Goal: Information Seeking & Learning: Find specific fact

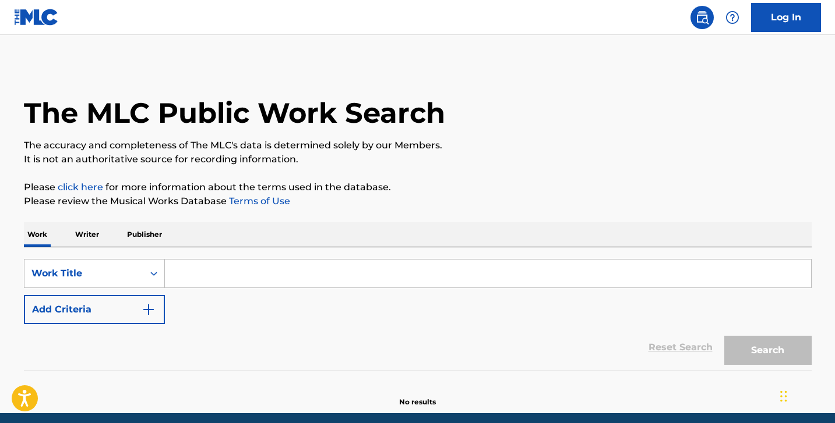
click at [207, 265] on input "Search Form" at bounding box center [488, 274] width 646 height 28
paste input "MYSTERY"
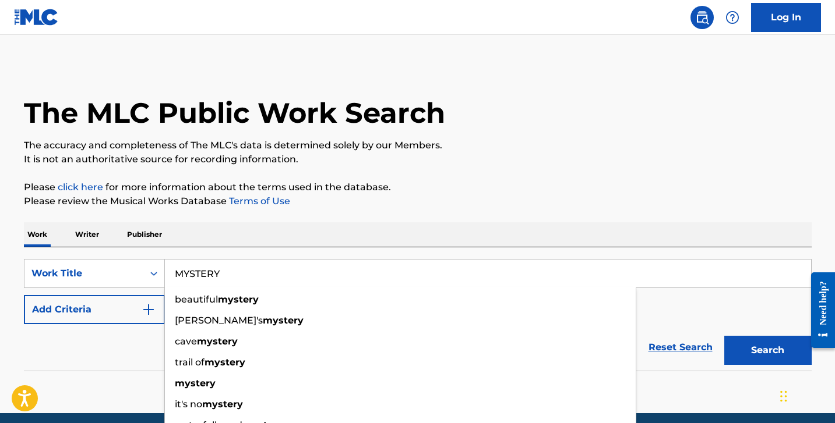
click at [232, 263] on input "MYSTERY" at bounding box center [488, 274] width 646 height 28
type input "MYSTERY"
click at [80, 315] on button "Add Criteria" at bounding box center [94, 309] width 141 height 29
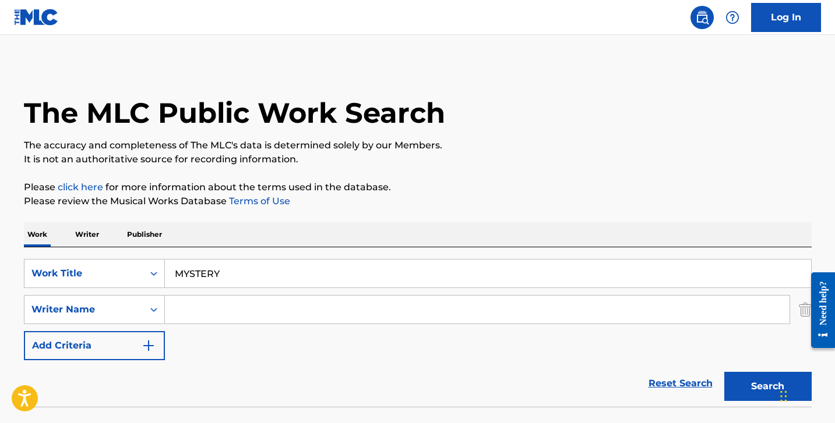
click at [190, 313] on input "Search Form" at bounding box center [477, 310] width 624 height 28
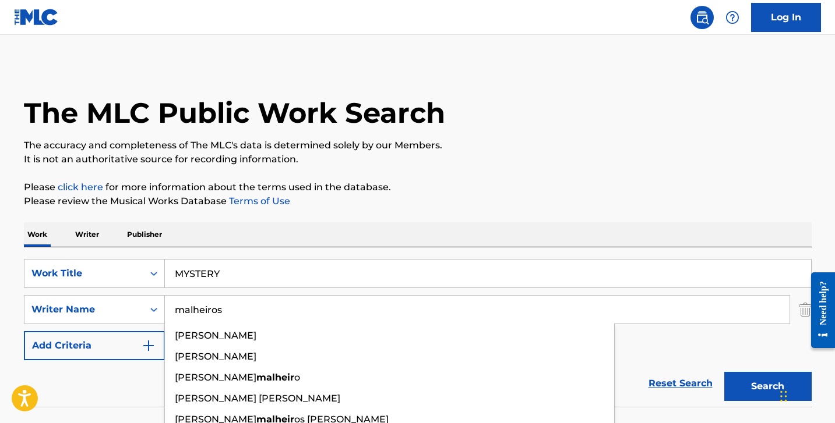
type input "malheiros"
click at [724, 372] on button "Search" at bounding box center [767, 386] width 87 height 29
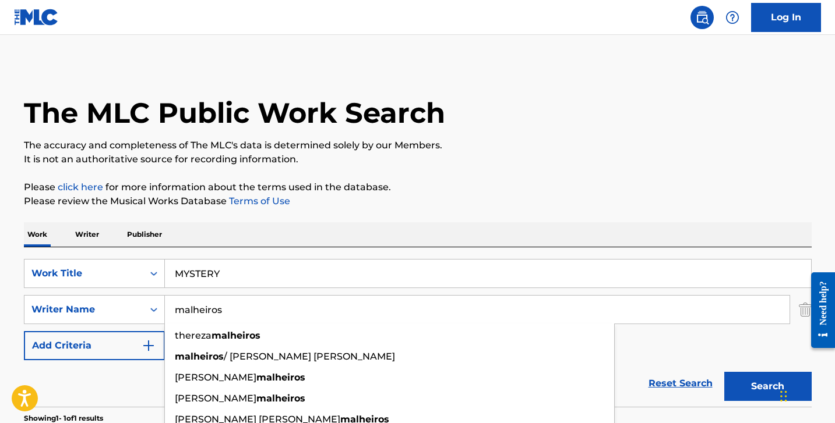
click at [746, 393] on button "Search" at bounding box center [767, 386] width 87 height 29
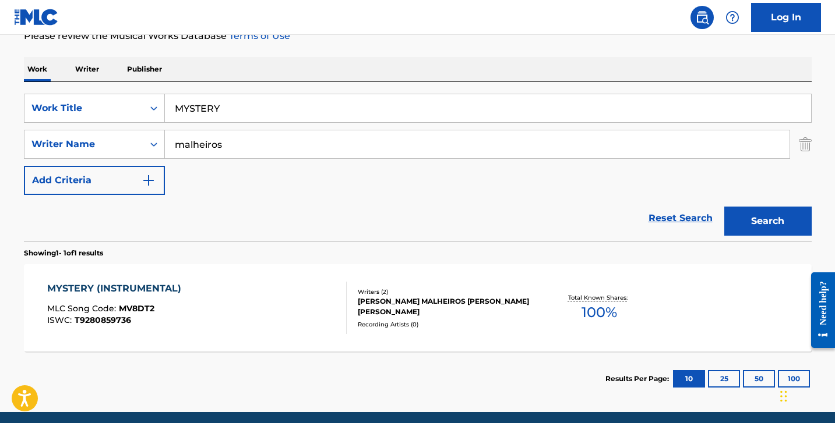
scroll to position [171, 0]
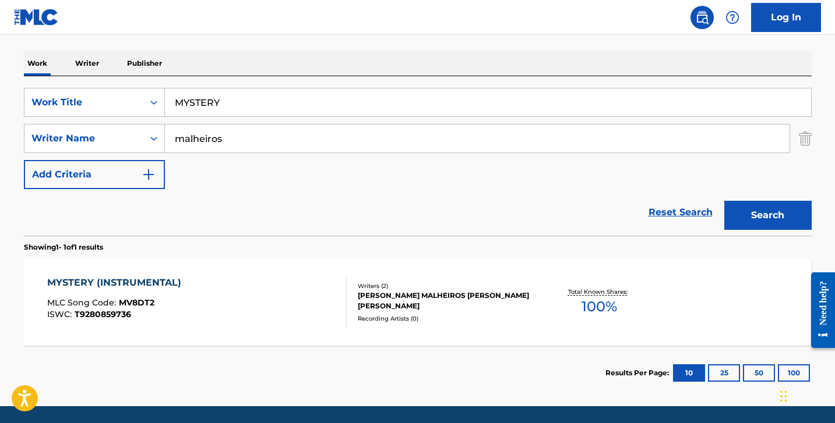
click at [291, 310] on div "MYSTERY (INSTRUMENTAL) MLC Song Code : MV8DT2 ISWC : T9280859736" at bounding box center [196, 302] width 299 height 52
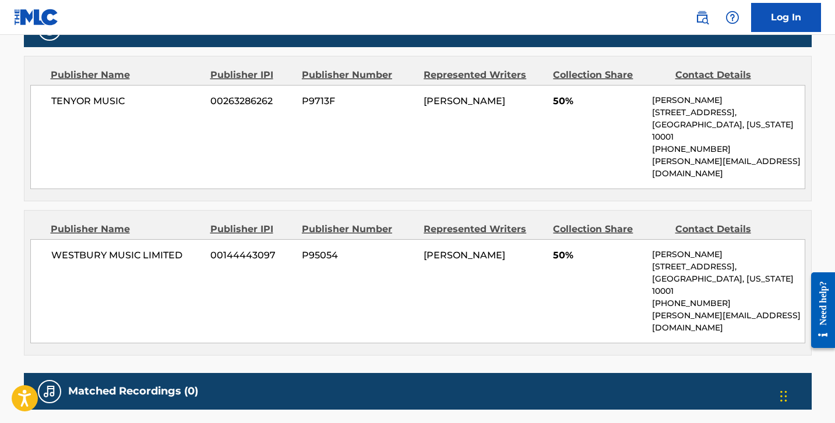
scroll to position [588, 0]
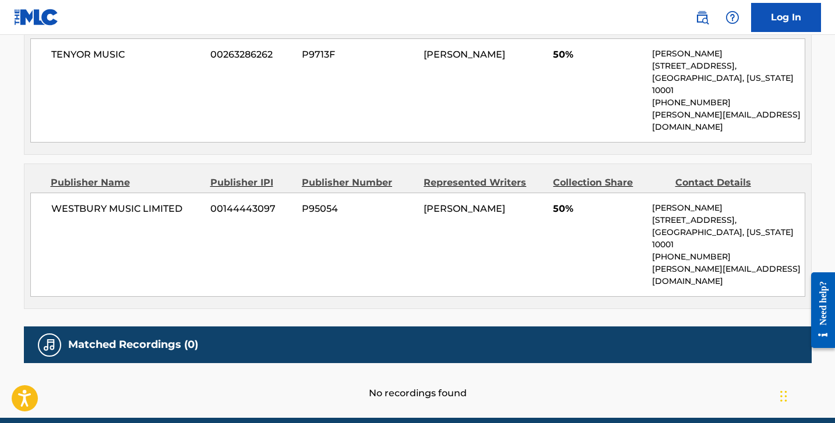
click at [253, 363] on div "No recordings found" at bounding box center [417, 381] width 787 height 37
click at [196, 327] on div "Matched Recordings (0)" at bounding box center [417, 345] width 787 height 37
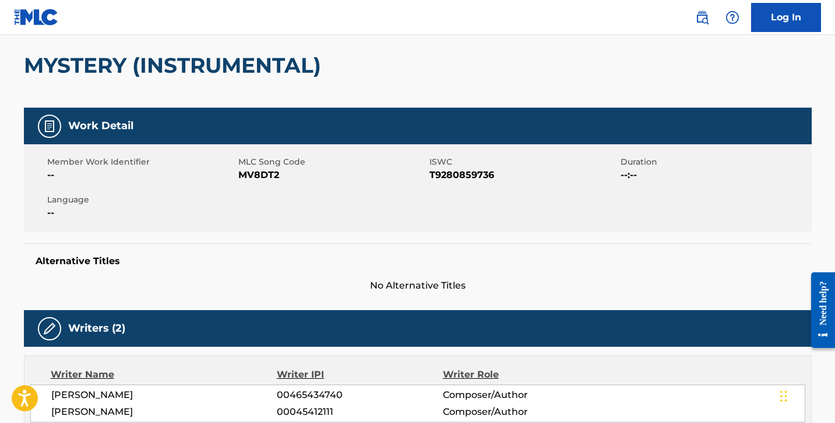
scroll to position [0, 0]
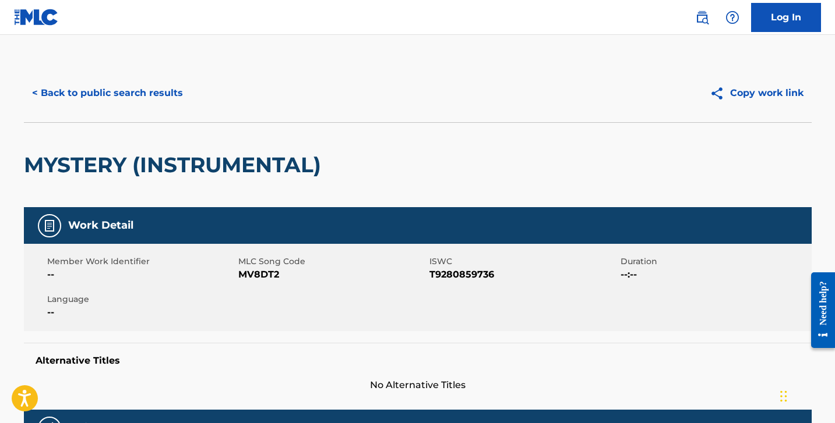
click at [121, 84] on button "< Back to public search results" at bounding box center [107, 93] width 167 height 29
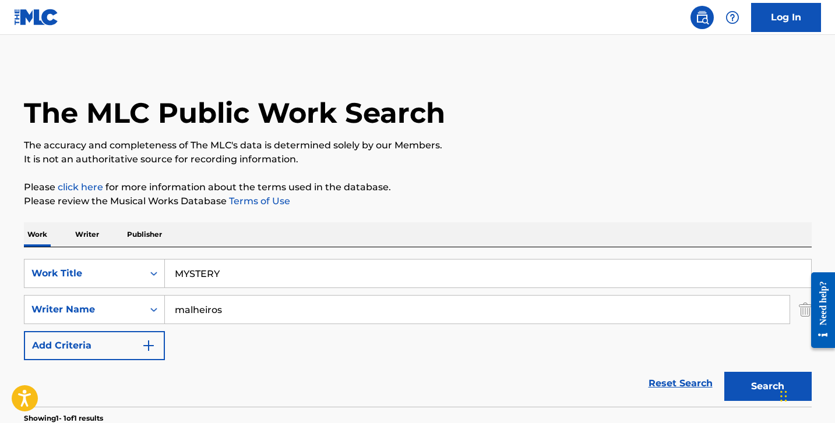
scroll to position [144, 0]
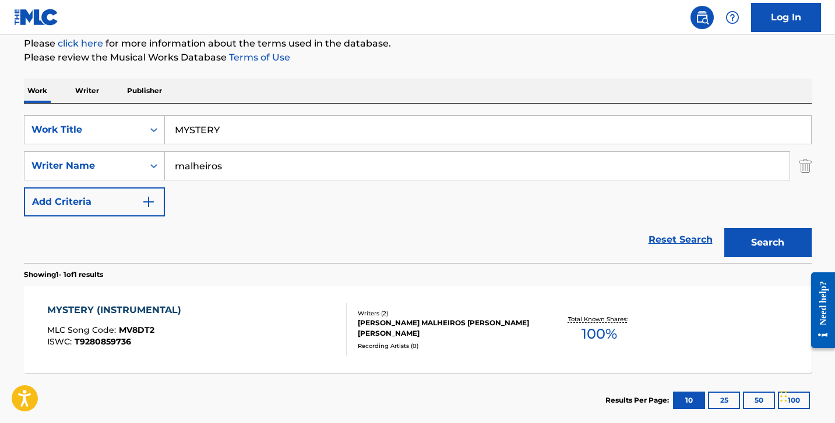
click at [241, 129] on input "MYSTERY" at bounding box center [488, 130] width 646 height 28
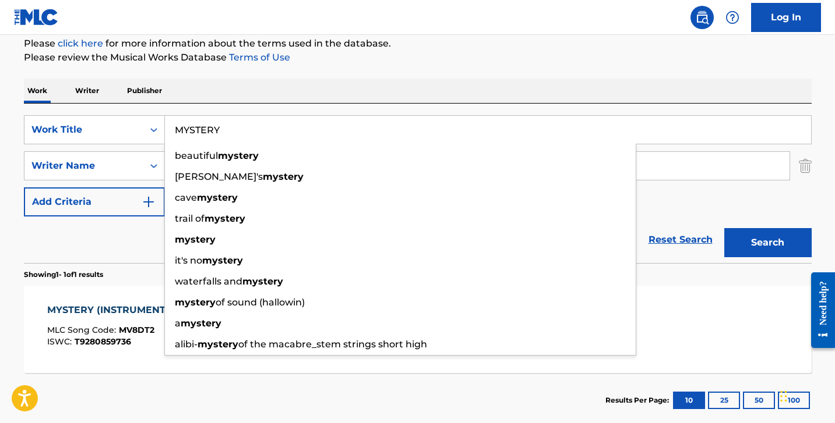
click at [225, 107] on div "SearchWithCriteriab4d8b9c4-643c-4e9a-b88d-af0a2bcc8047 Work Title MYSTERY beaut…" at bounding box center [417, 184] width 787 height 160
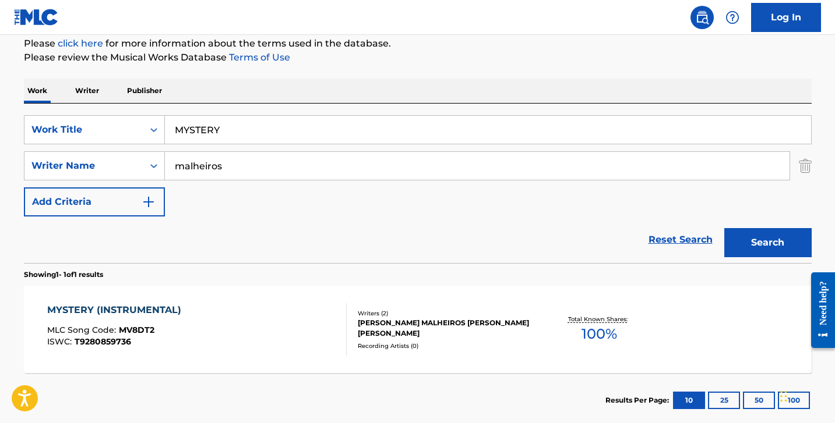
click at [227, 157] on input "malheiros" at bounding box center [477, 166] width 624 height 28
click at [103, 225] on div "Reset Search Search" at bounding box center [417, 240] width 787 height 47
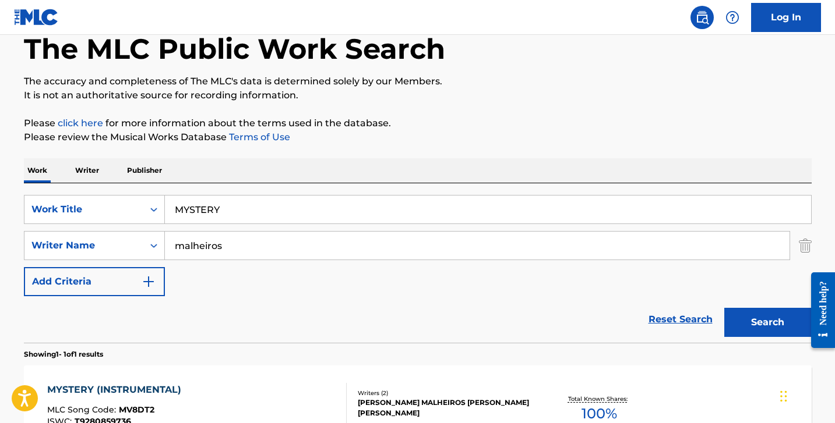
scroll to position [0, 0]
